Goal: Find specific page/section: Find specific page/section

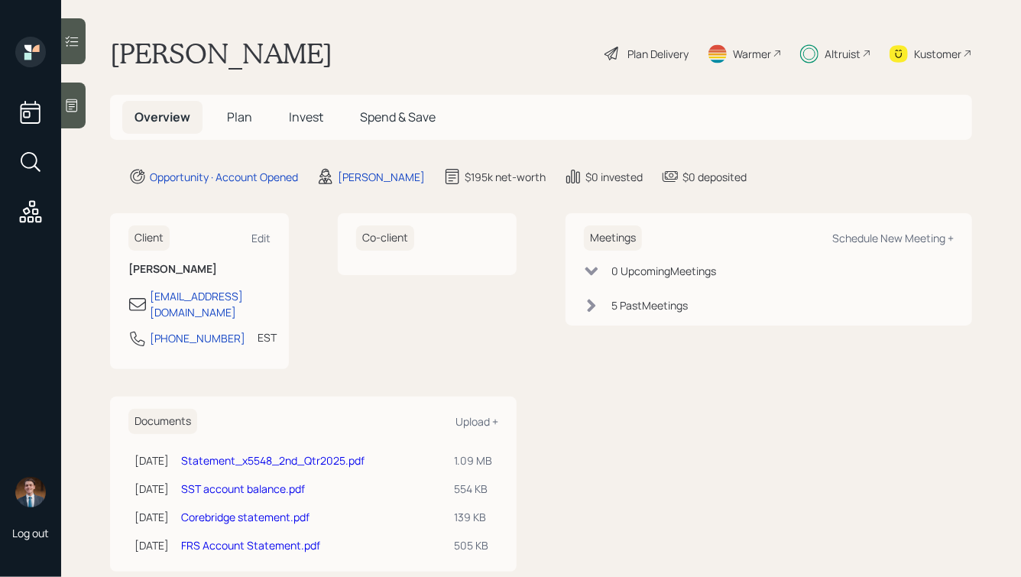
click at [914, 53] on div "Kustomer" at bounding box center [937, 54] width 47 height 16
